Goal: Find specific page/section: Find specific page/section

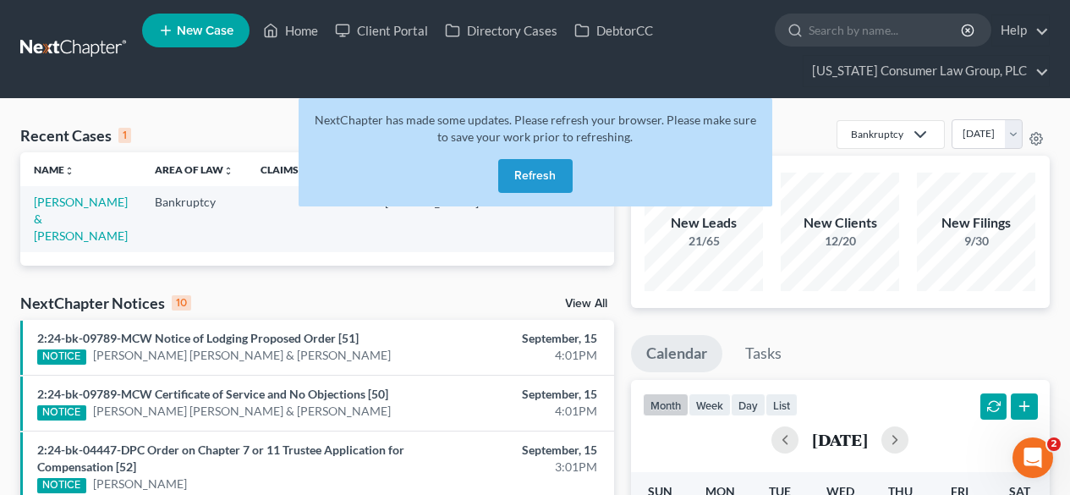
scroll to position [0, 129]
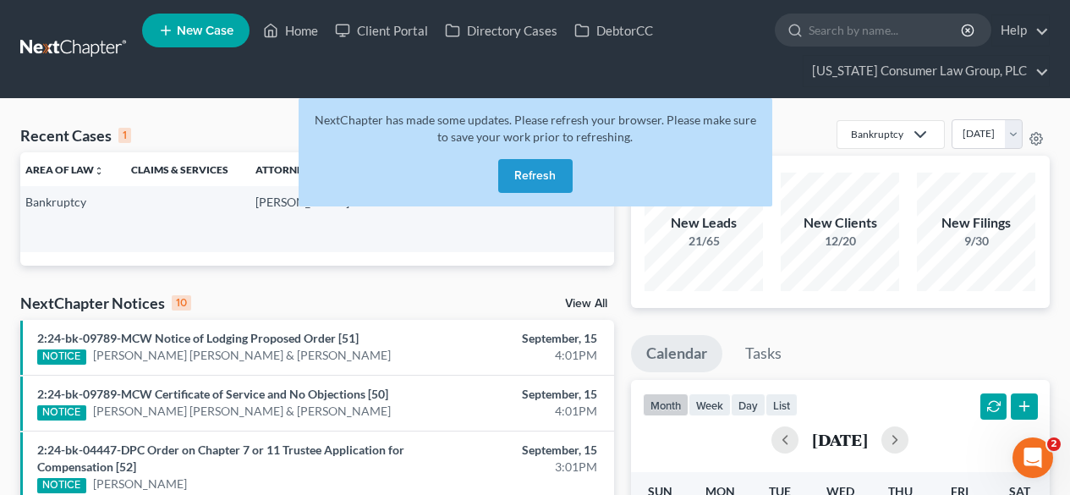
click at [542, 180] on button "Refresh" at bounding box center [535, 176] width 74 height 34
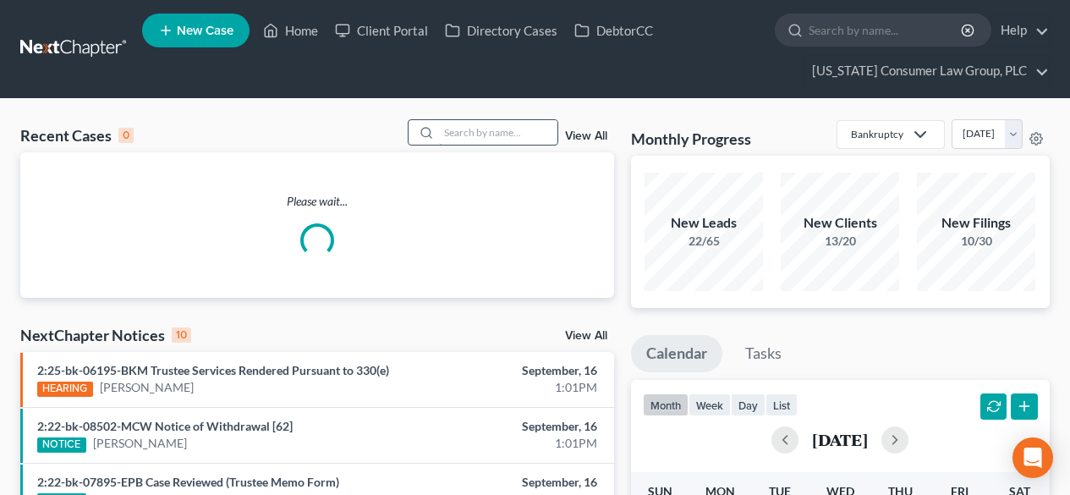
click at [527, 130] on input "search" at bounding box center [498, 132] width 118 height 25
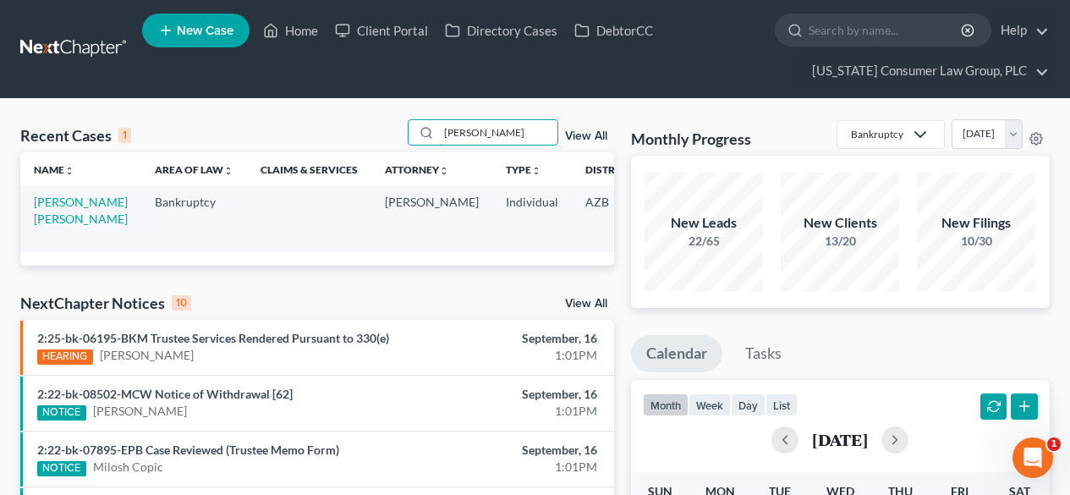
scroll to position [0, 141]
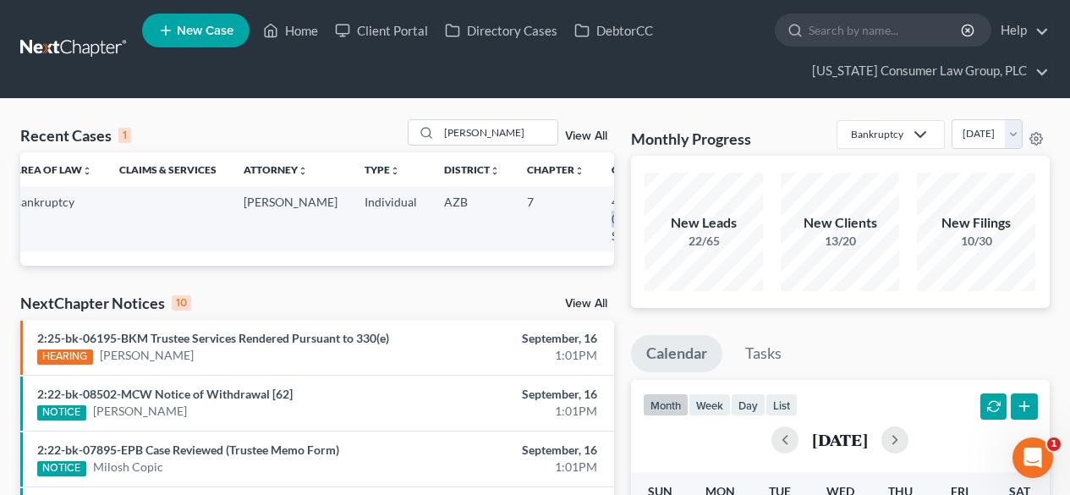
drag, startPoint x: 579, startPoint y: 218, endPoint x: 534, endPoint y: 225, distance: 45.4
click at [598, 225] on td "4:25-bk-07198-SHG" at bounding box center [638, 218] width 81 height 65
copy td "07198"
drag, startPoint x: 514, startPoint y: 124, endPoint x: 386, endPoint y: 127, distance: 127.8
click at [386, 127] on div "Recent Cases 1 [PERSON_NAME] View All" at bounding box center [317, 135] width 594 height 33
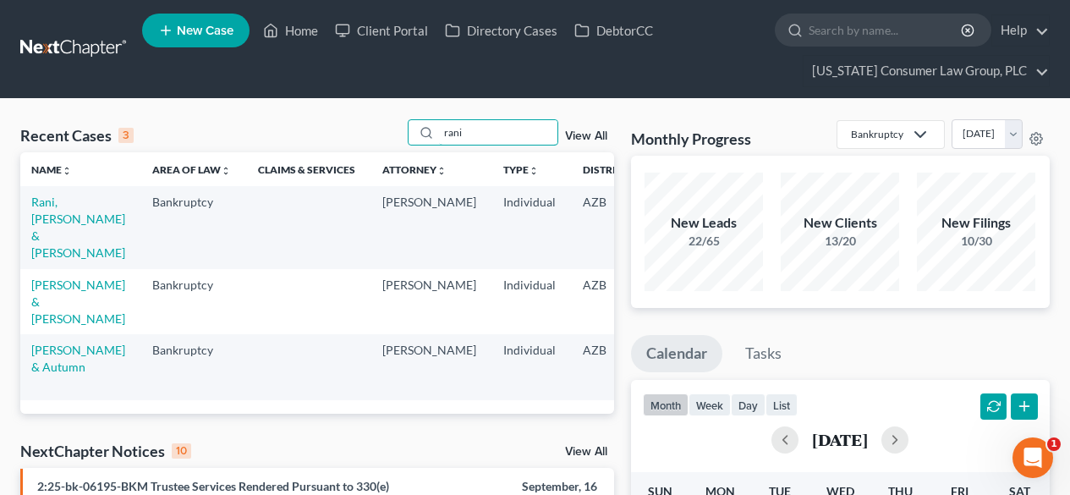
scroll to position [0, 0]
type input "rani"
click at [55, 252] on link "Rani, [PERSON_NAME] & [PERSON_NAME]" at bounding box center [81, 227] width 94 height 65
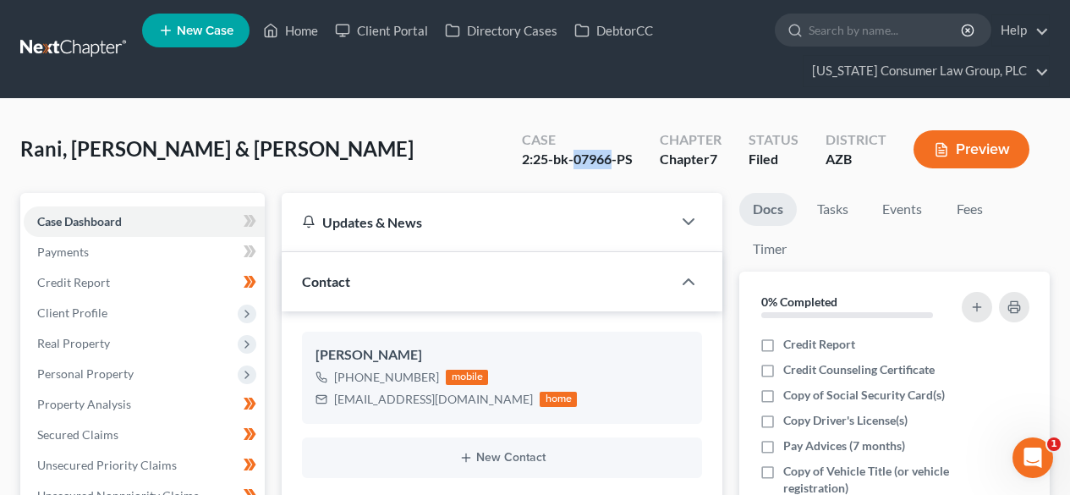
drag, startPoint x: 574, startPoint y: 154, endPoint x: 613, endPoint y: 157, distance: 39.9
click at [613, 157] on div "2:25-bk-07966-PS" at bounding box center [577, 159] width 111 height 19
copy div "07966"
click at [85, 54] on link at bounding box center [74, 49] width 108 height 30
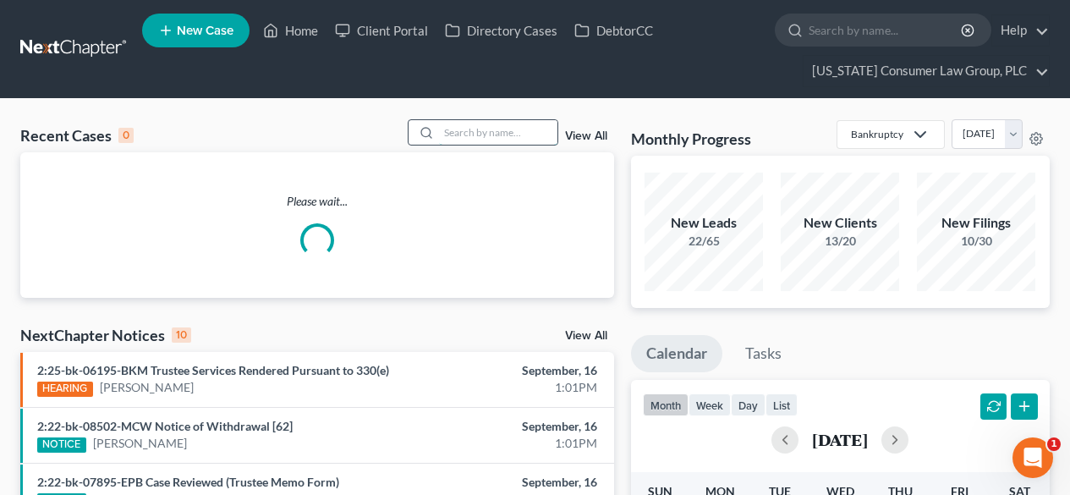
click at [466, 140] on input "search" at bounding box center [498, 132] width 118 height 25
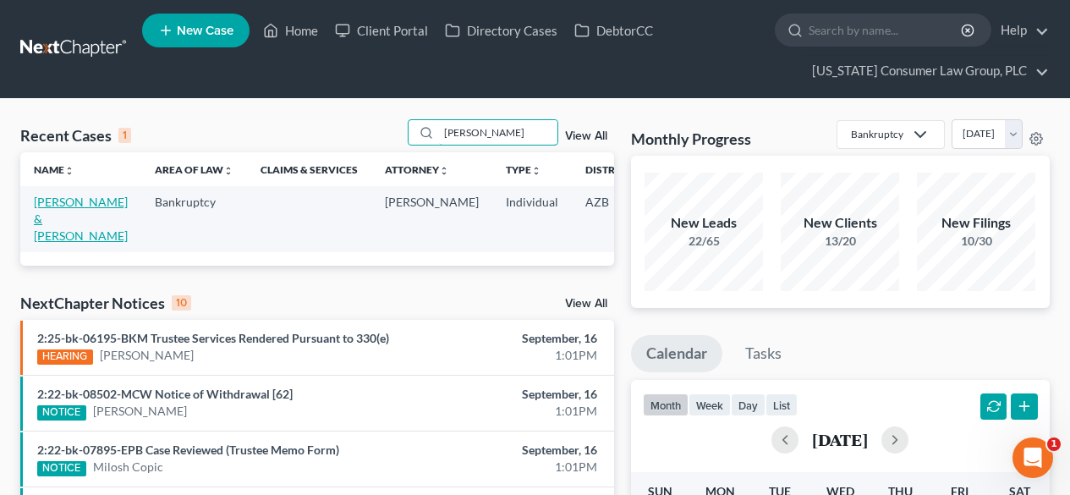
type input "rymer"
click at [66, 214] on link "Rymer, Derek & Charleen" at bounding box center [81, 219] width 94 height 48
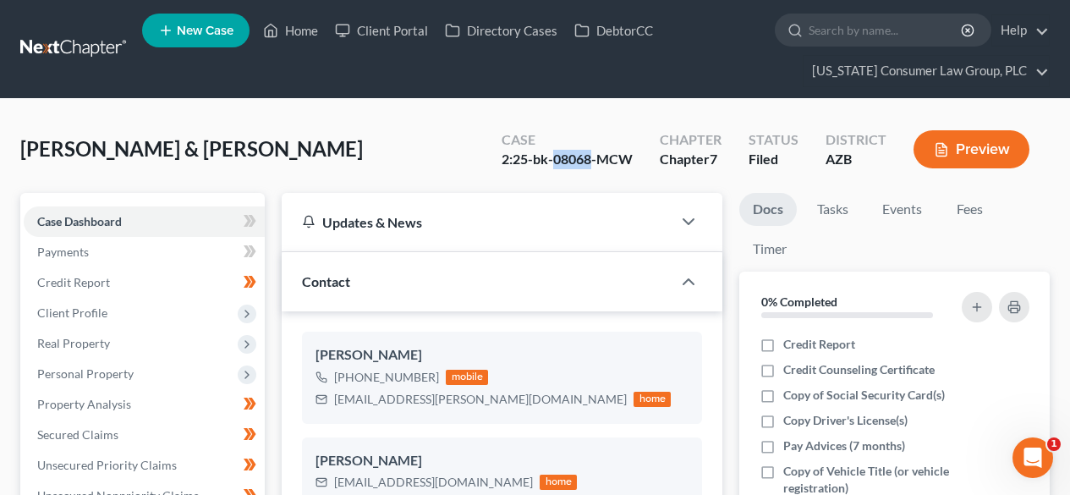
drag, startPoint x: 554, startPoint y: 162, endPoint x: 596, endPoint y: 163, distance: 41.5
click at [596, 163] on div "2:25-bk-08068-MCW" at bounding box center [567, 159] width 131 height 19
copy div "08068"
